Goal: Book appointment/travel/reservation

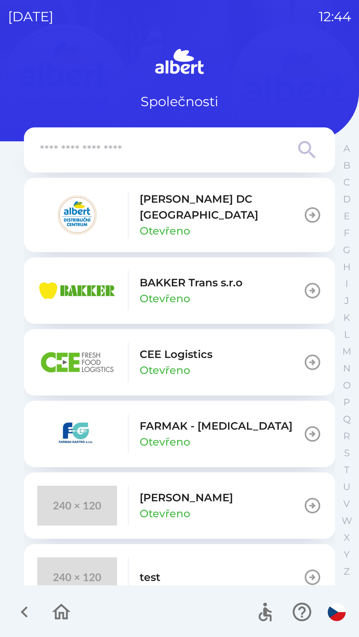
click at [219, 223] on div "[PERSON_NAME] DC [GEOGRAPHIC_DATA] Otevřeno" at bounding box center [220, 215] width 163 height 48
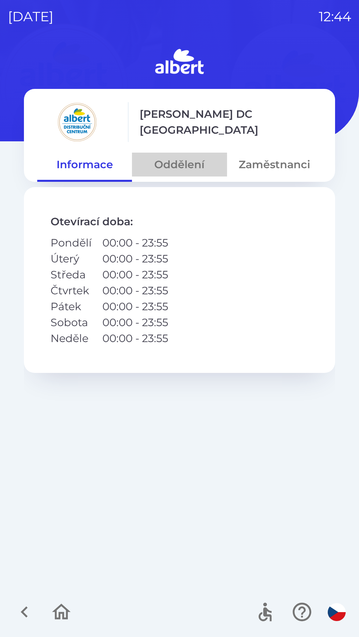
click at [186, 167] on button "Oddělení" at bounding box center [179, 165] width 95 height 24
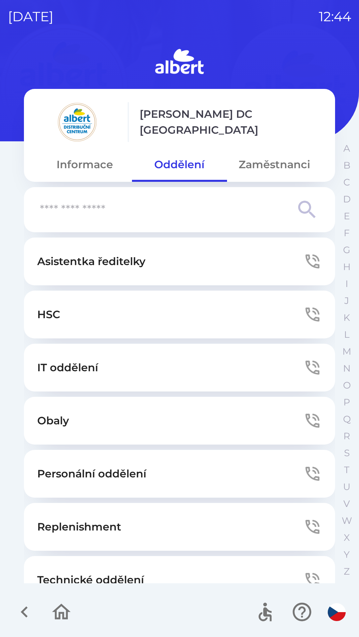
click at [276, 162] on button "Zaměstnanci" at bounding box center [274, 165] width 95 height 24
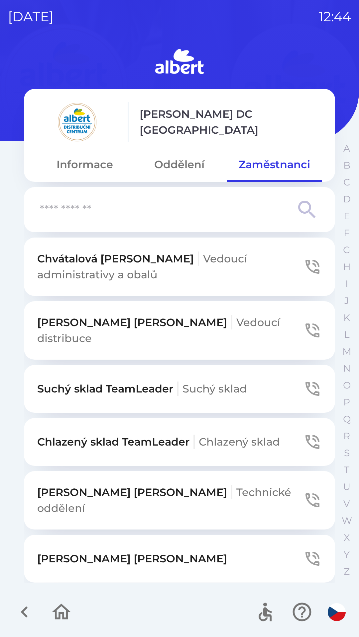
click at [215, 436] on span "Chlazený sklad" at bounding box center [239, 442] width 81 height 13
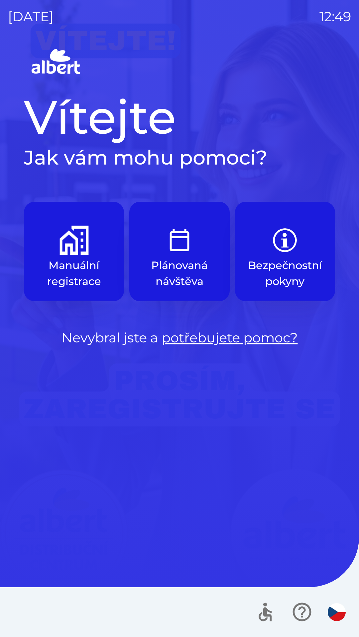
click at [55, 250] on button "Manuální registrace" at bounding box center [74, 252] width 100 height 100
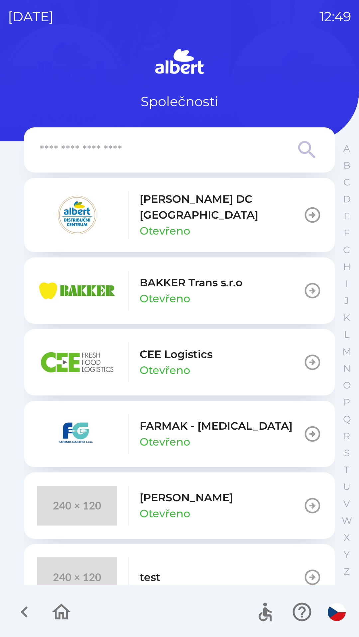
click at [221, 202] on p "[PERSON_NAME] DC [GEOGRAPHIC_DATA]" at bounding box center [220, 207] width 163 height 32
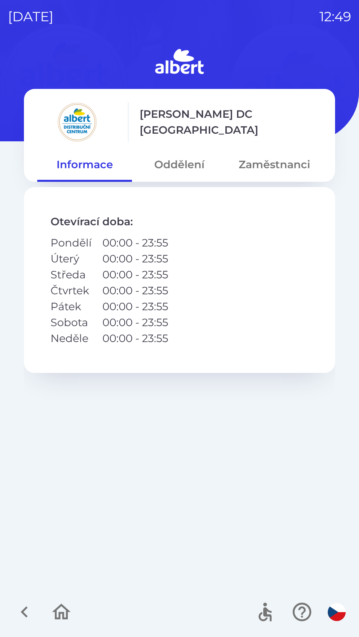
click at [188, 163] on button "Oddělení" at bounding box center [179, 165] width 95 height 24
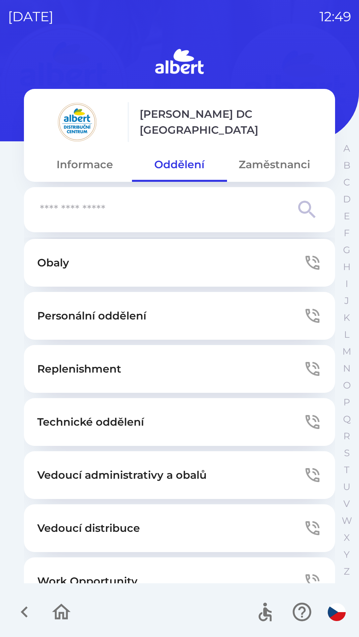
scroll to position [180, 0]
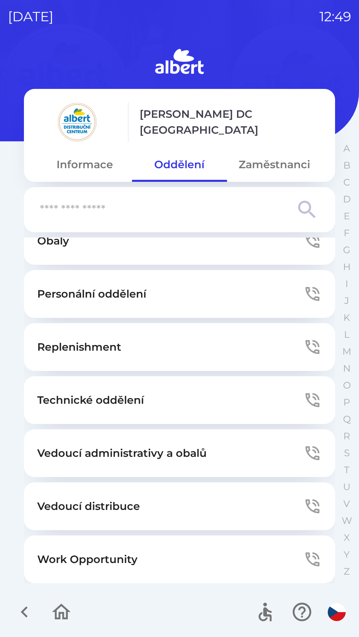
click at [155, 394] on button "Technické oddělení" at bounding box center [179, 400] width 311 height 48
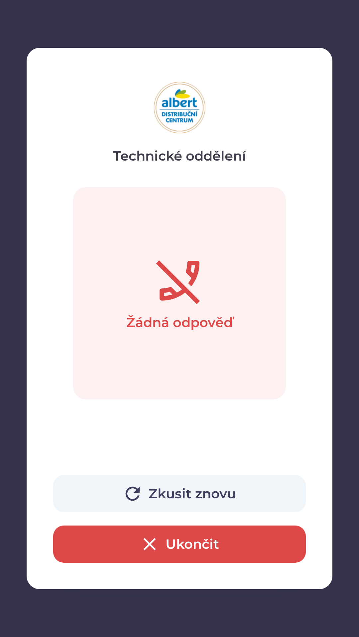
click at [154, 539] on icon "button" at bounding box center [149, 544] width 12 height 12
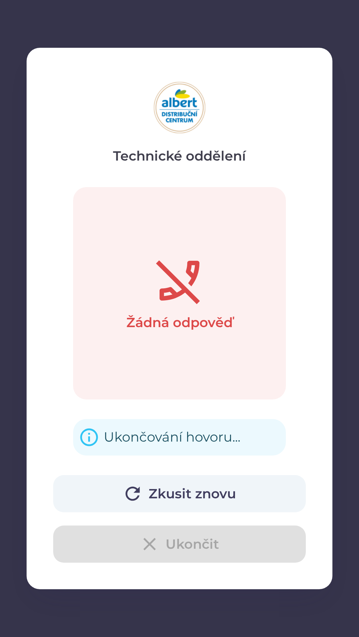
click at [149, 547] on div "Zkusit znovu Ukončit" at bounding box center [179, 519] width 252 height 88
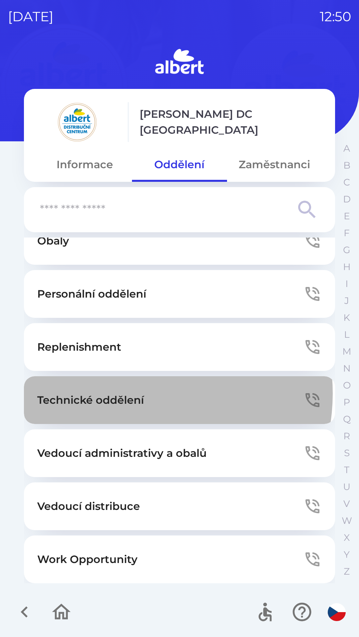
click at [136, 394] on p "Technické oddělení" at bounding box center [90, 400] width 107 height 16
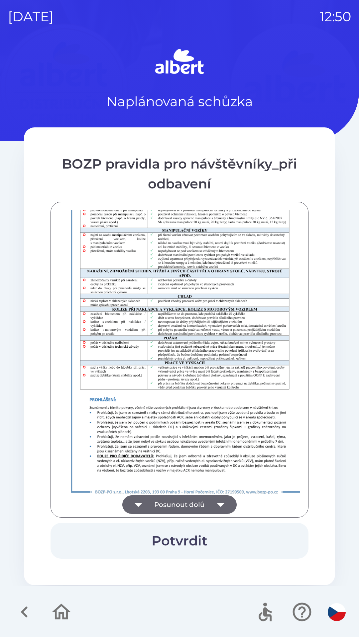
scroll to position [466, 0]
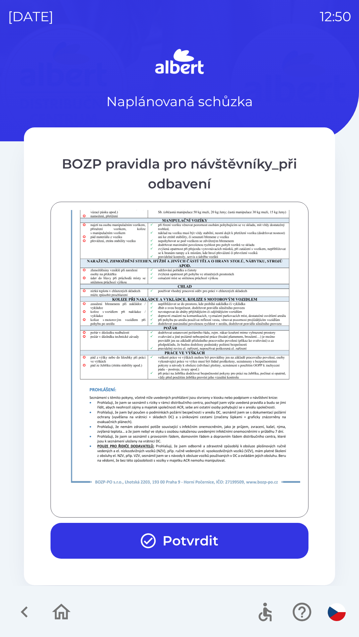
click at [190, 534] on button "Potvrdit" at bounding box center [179, 541] width 258 height 36
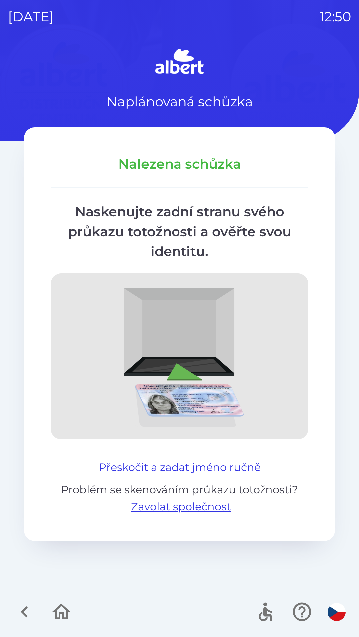
click at [233, 460] on button "Přeskočit a zadat jméno ručně" at bounding box center [179, 468] width 167 height 16
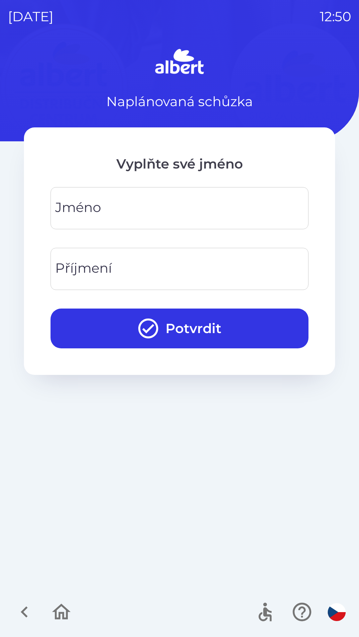
click at [94, 212] on div "[PERSON_NAME]" at bounding box center [179, 208] width 258 height 42
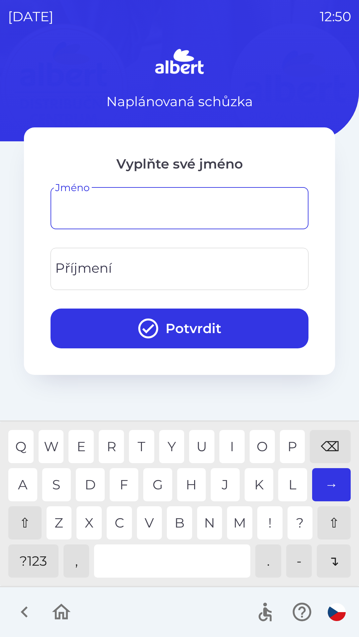
click at [20, 522] on div "⇧" at bounding box center [24, 523] width 33 height 33
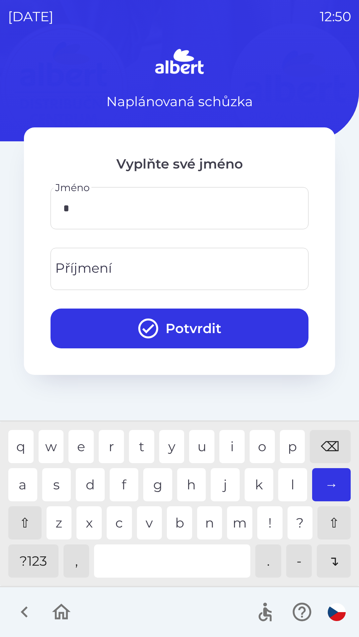
click at [19, 523] on div "⇧" at bounding box center [24, 523] width 33 height 33
click at [20, 480] on div "a" at bounding box center [22, 484] width 29 height 33
click at [323, 446] on div "⌫" at bounding box center [329, 446] width 41 height 33
click at [322, 447] on div "⌫" at bounding box center [329, 446] width 41 height 33
click at [318, 452] on div "⌫" at bounding box center [329, 446] width 41 height 33
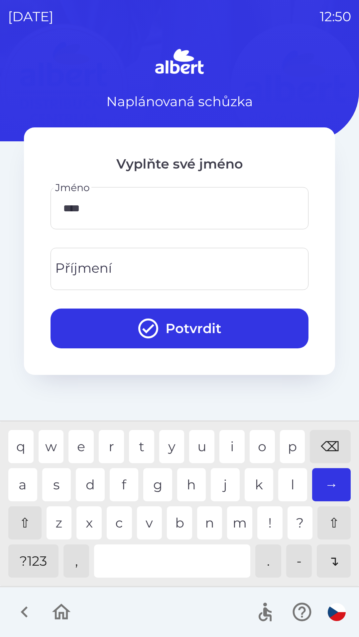
click at [322, 446] on div "⌫" at bounding box center [329, 446] width 41 height 33
type input "*****"
click at [133, 262] on input "Příjmení" at bounding box center [179, 269] width 242 height 26
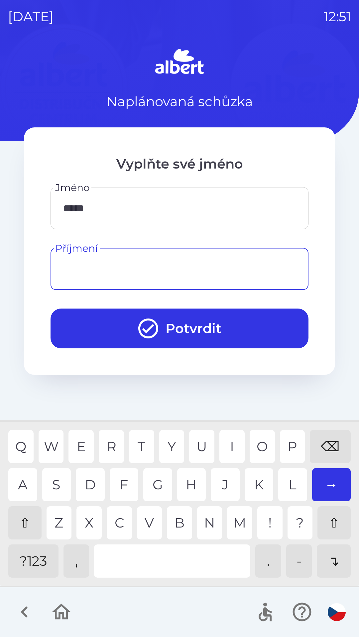
click at [25, 514] on div "⇧" at bounding box center [24, 523] width 33 height 33
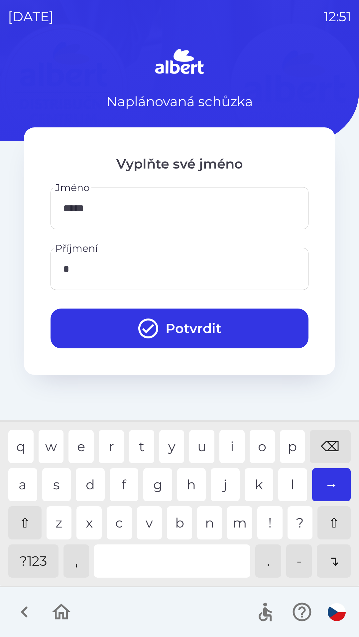
click at [27, 523] on div "⇧" at bounding box center [24, 523] width 33 height 33
click at [102, 435] on div "r" at bounding box center [111, 446] width 25 height 33
click at [55, 479] on div "s" at bounding box center [56, 484] width 29 height 33
click at [224, 434] on div "i" at bounding box center [231, 446] width 25 height 33
type input "*******"
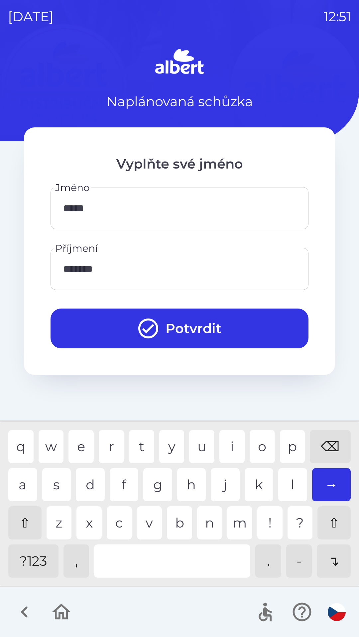
click at [162, 326] on button "Potvrdit" at bounding box center [179, 329] width 258 height 40
